Goal: Task Accomplishment & Management: Complete application form

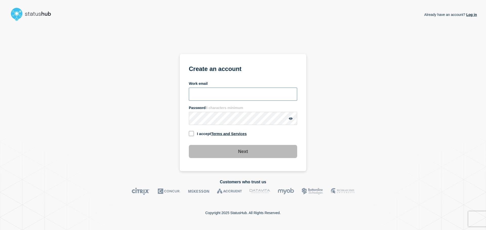
click at [209, 96] on input "Work email" at bounding box center [243, 94] width 108 height 13
type input "[PERSON_NAME][EMAIL_ADDRESS][DOMAIN_NAME]"
click at [0, 230] on com-1password-button at bounding box center [0, 230] width 0 height 0
click at [190, 132] on input "checkbox" at bounding box center [191, 133] width 5 height 5
checkbox input "true"
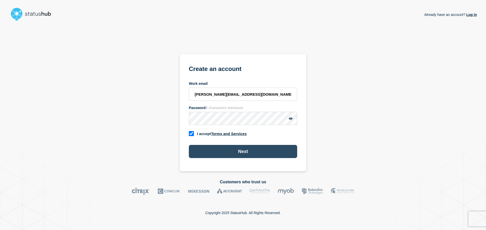
click at [224, 146] on button "Next" at bounding box center [243, 151] width 108 height 13
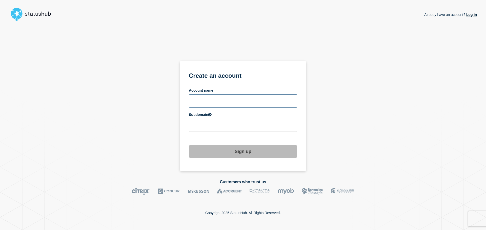
click at [219, 97] on input "text" at bounding box center [243, 101] width 108 height 13
type input "dynamiclanguage"
click at [204, 127] on input "dynamiclanguage" at bounding box center [243, 125] width 108 height 13
drag, startPoint x: 230, startPoint y: 126, endPoint x: 186, endPoint y: 125, distance: 43.3
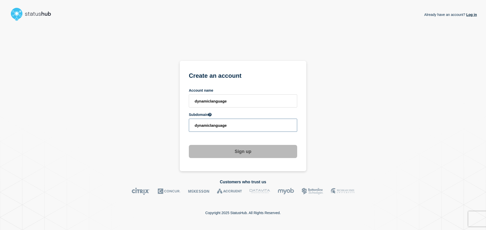
click at [186, 125] on section "Create an account Account name dynamiclanguage Subdomain dynamiclanguage Sign up" at bounding box center [243, 116] width 127 height 111
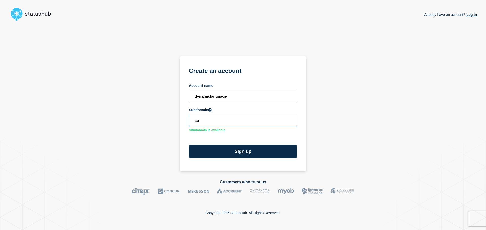
type input "s"
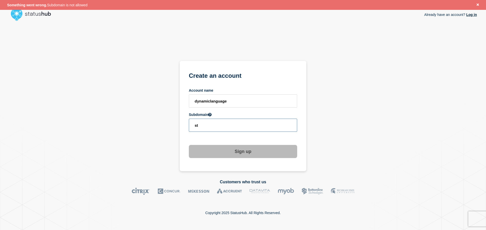
type input "s"
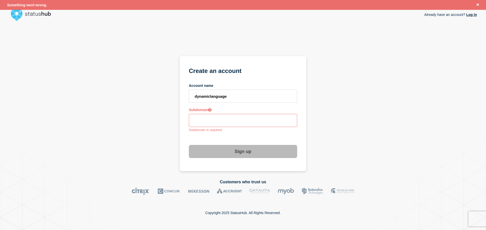
click at [469, 15] on link "Log in" at bounding box center [471, 15] width 12 height 4
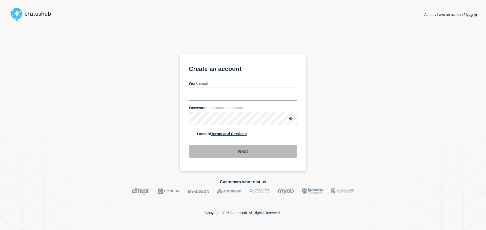
click at [211, 92] on input "Work email" at bounding box center [243, 94] width 108 height 13
type input "[PERSON_NAME][EMAIL_ADDRESS][DOMAIN_NAME]"
click at [191, 133] on input "checkbox" at bounding box center [191, 133] width 5 height 5
checkbox input "true"
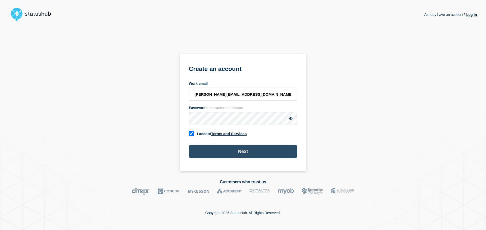
click at [232, 151] on button "Next" at bounding box center [243, 151] width 108 height 13
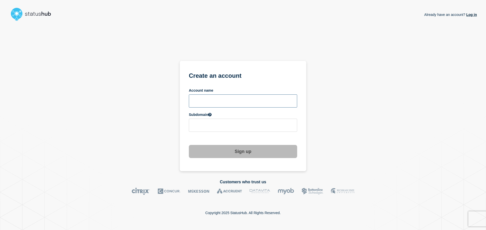
click at [206, 103] on input "text" at bounding box center [243, 101] width 108 height 13
type input "dynamiclanguage"
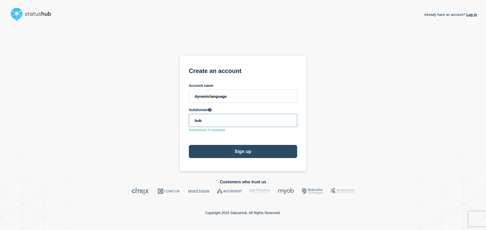
type input "hub"
click at [237, 153] on button "Sign up" at bounding box center [243, 151] width 108 height 13
